Goal: Task Accomplishment & Management: Manage account settings

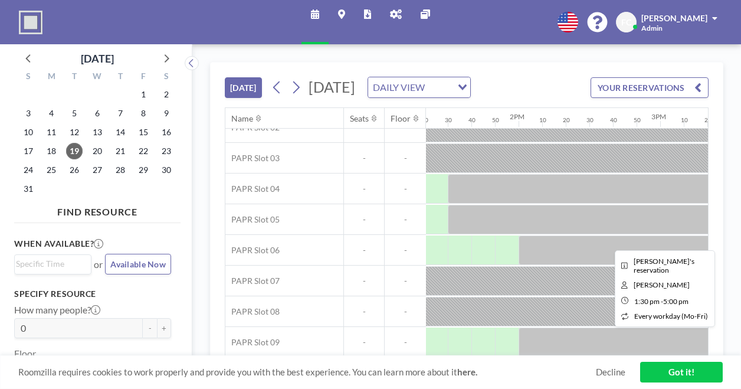
scroll to position [89, 1937]
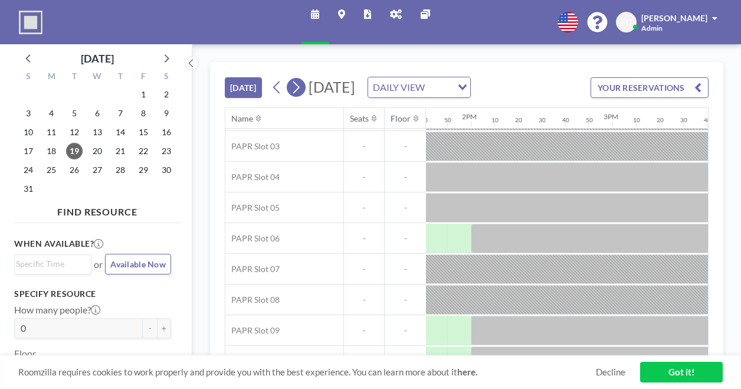
click at [298, 93] on icon at bounding box center [296, 87] width 6 height 12
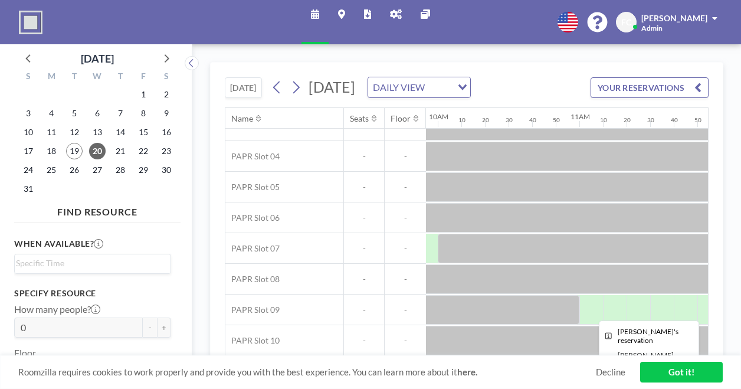
scroll to position [130, 1404]
click at [466, 90] on icon "Search for option" at bounding box center [462, 87] width 8 height 6
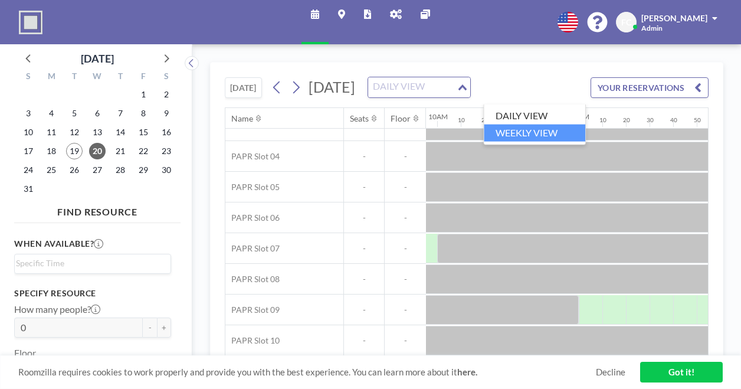
click at [533, 130] on li "WEEKLY VIEW" at bounding box center [534, 132] width 101 height 17
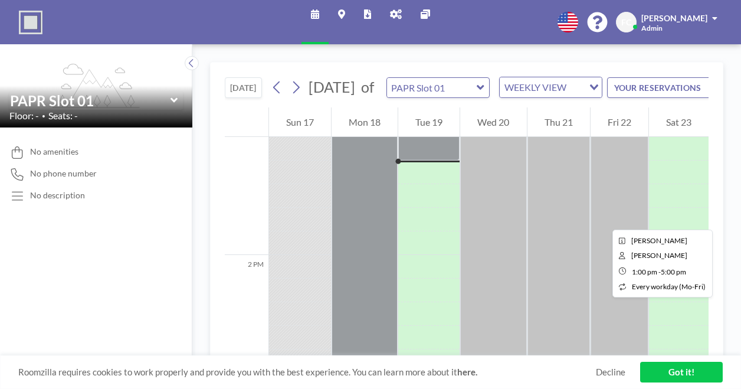
scroll to position [1943, 0]
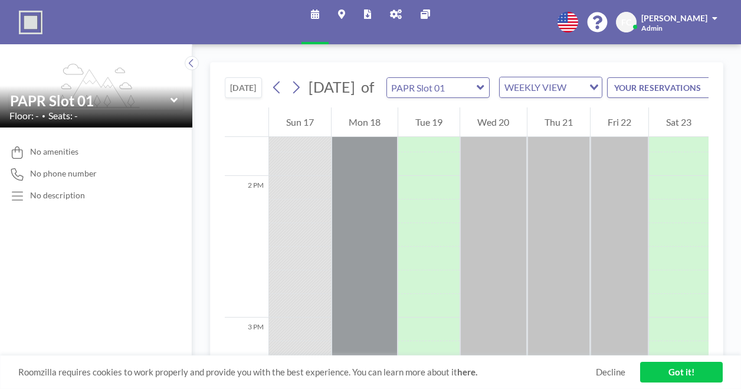
click at [364, 14] on icon at bounding box center [367, 13] width 7 height 9
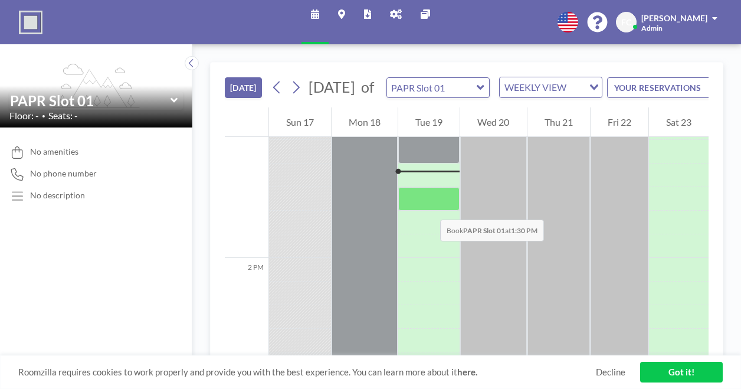
scroll to position [1864, 0]
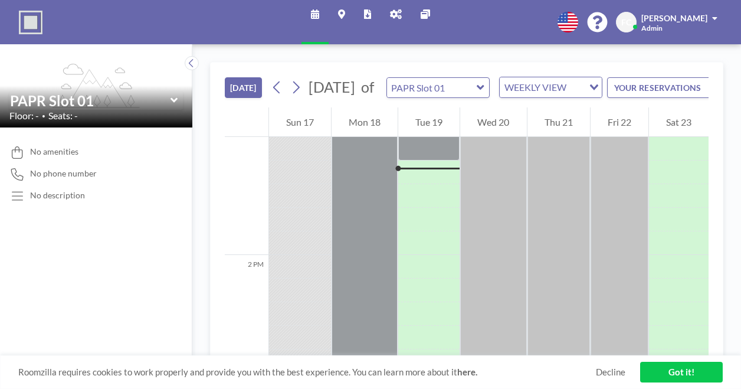
click at [478, 90] on icon at bounding box center [480, 87] width 7 height 5
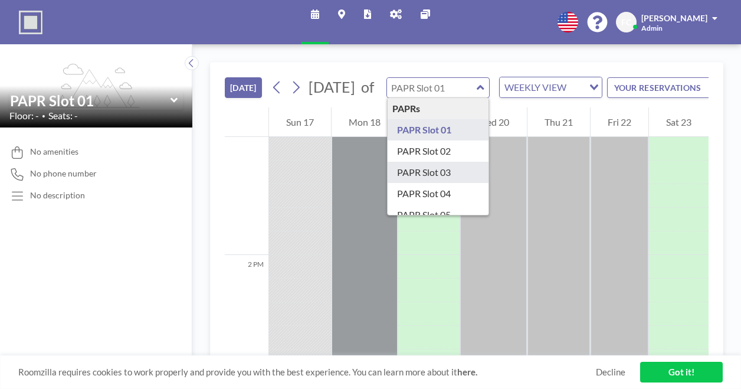
scroll to position [122, 0]
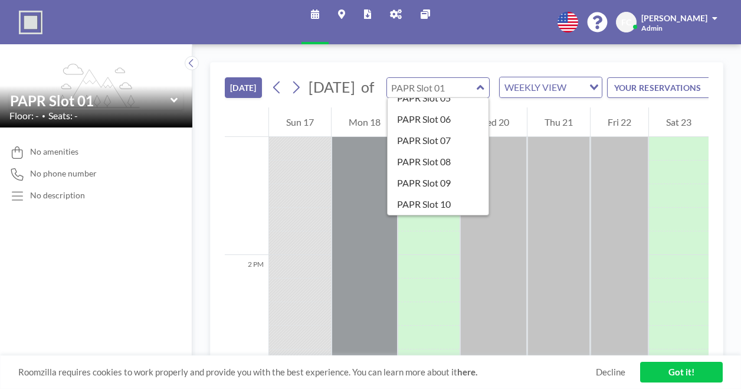
click at [594, 90] on icon "Search for option" at bounding box center [594, 87] width 8 height 6
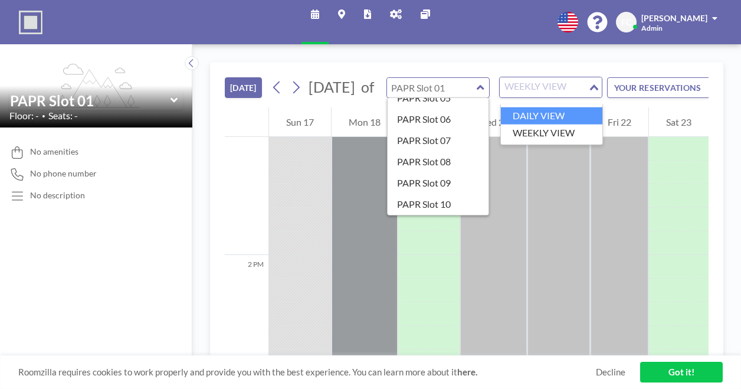
click at [551, 115] on li "DAILY VIEW" at bounding box center [551, 115] width 101 height 17
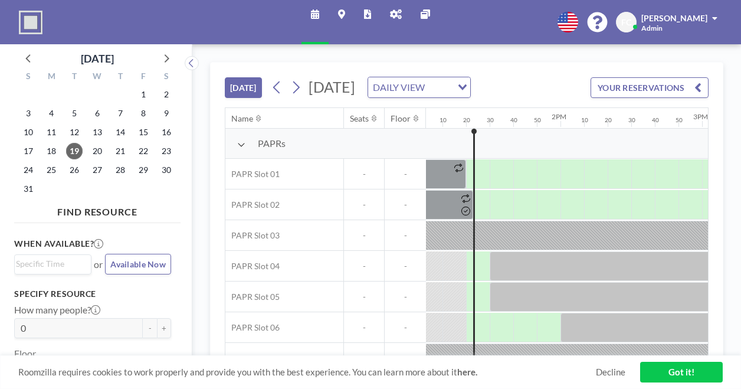
scroll to position [0, 1864]
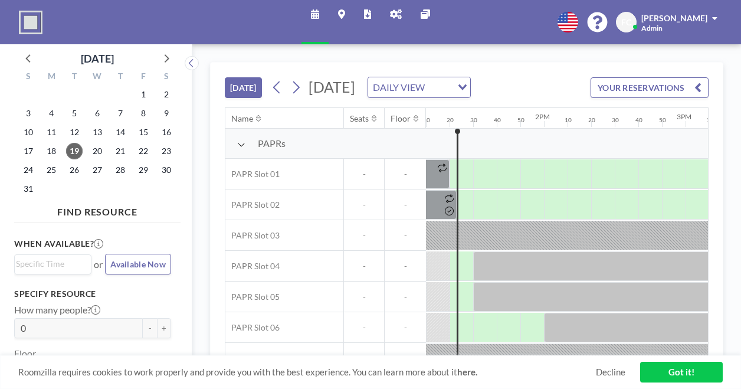
click at [696, 94] on icon "button" at bounding box center [697, 87] width 7 height 14
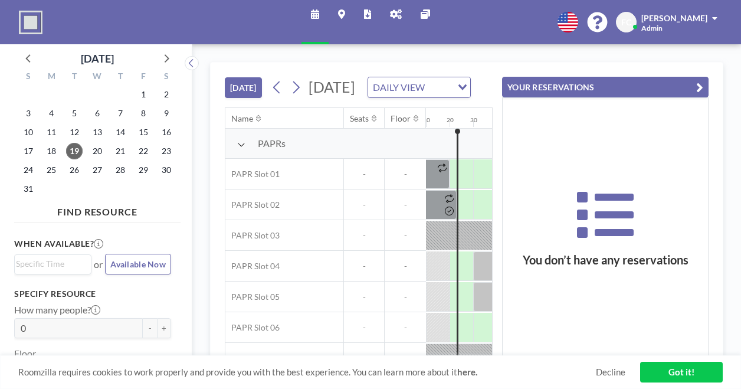
click at [703, 88] on button "YOUR RESERVATIONS" at bounding box center [605, 87] width 206 height 21
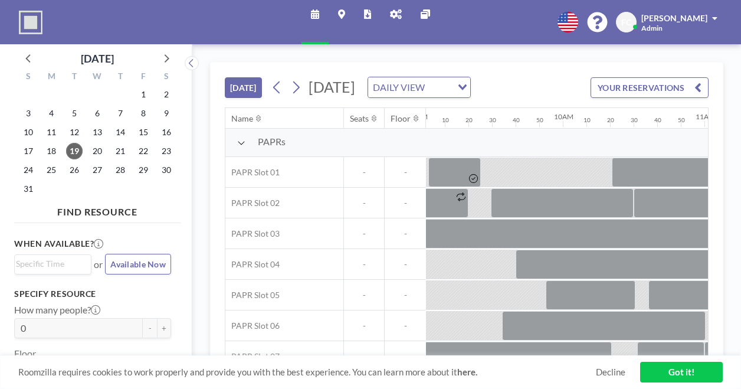
scroll to position [130, 1279]
